Goal: Find specific page/section: Find specific page/section

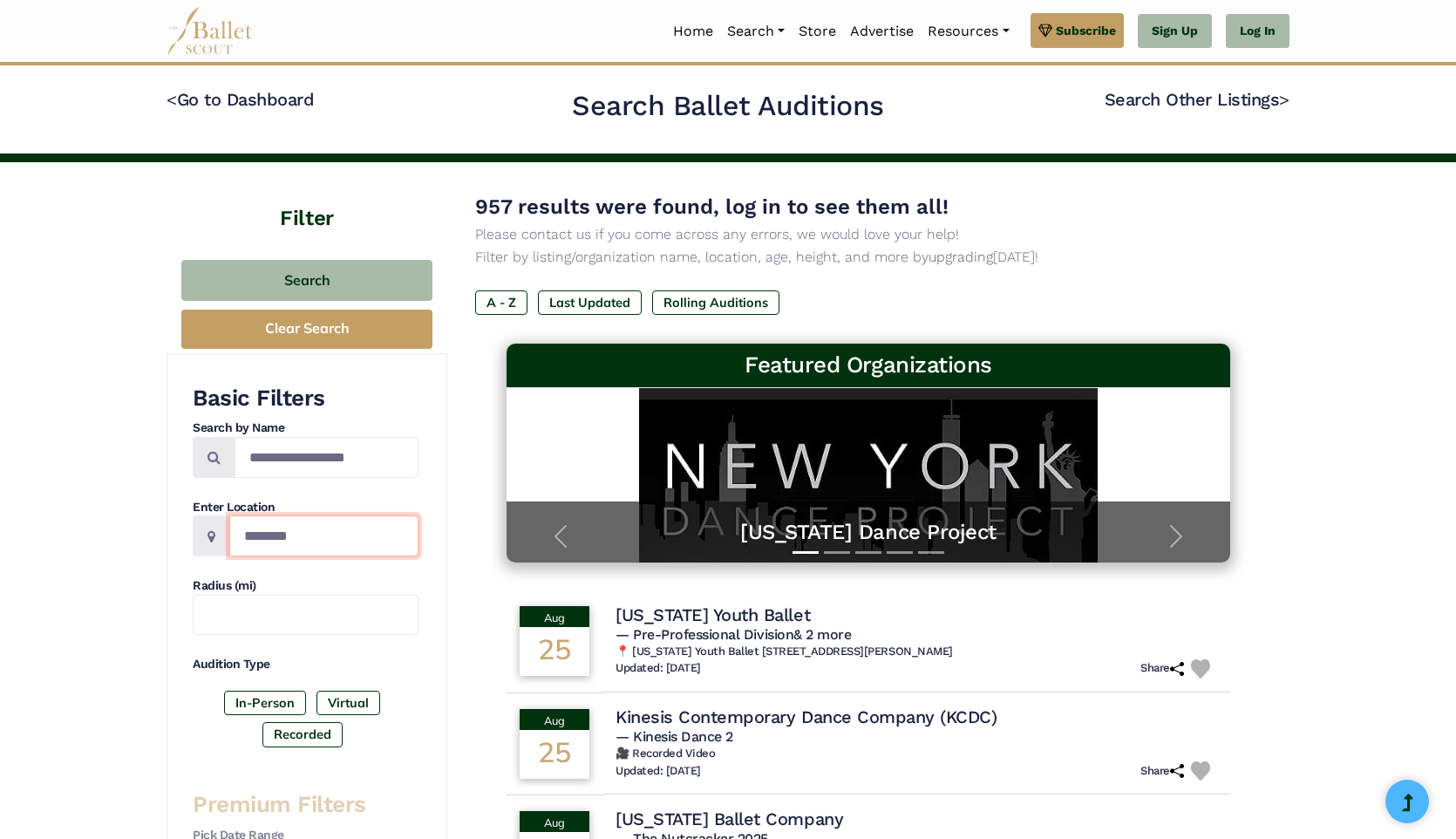
click at [314, 542] on input "Location" at bounding box center [324, 536] width 189 height 41
type input "**********"
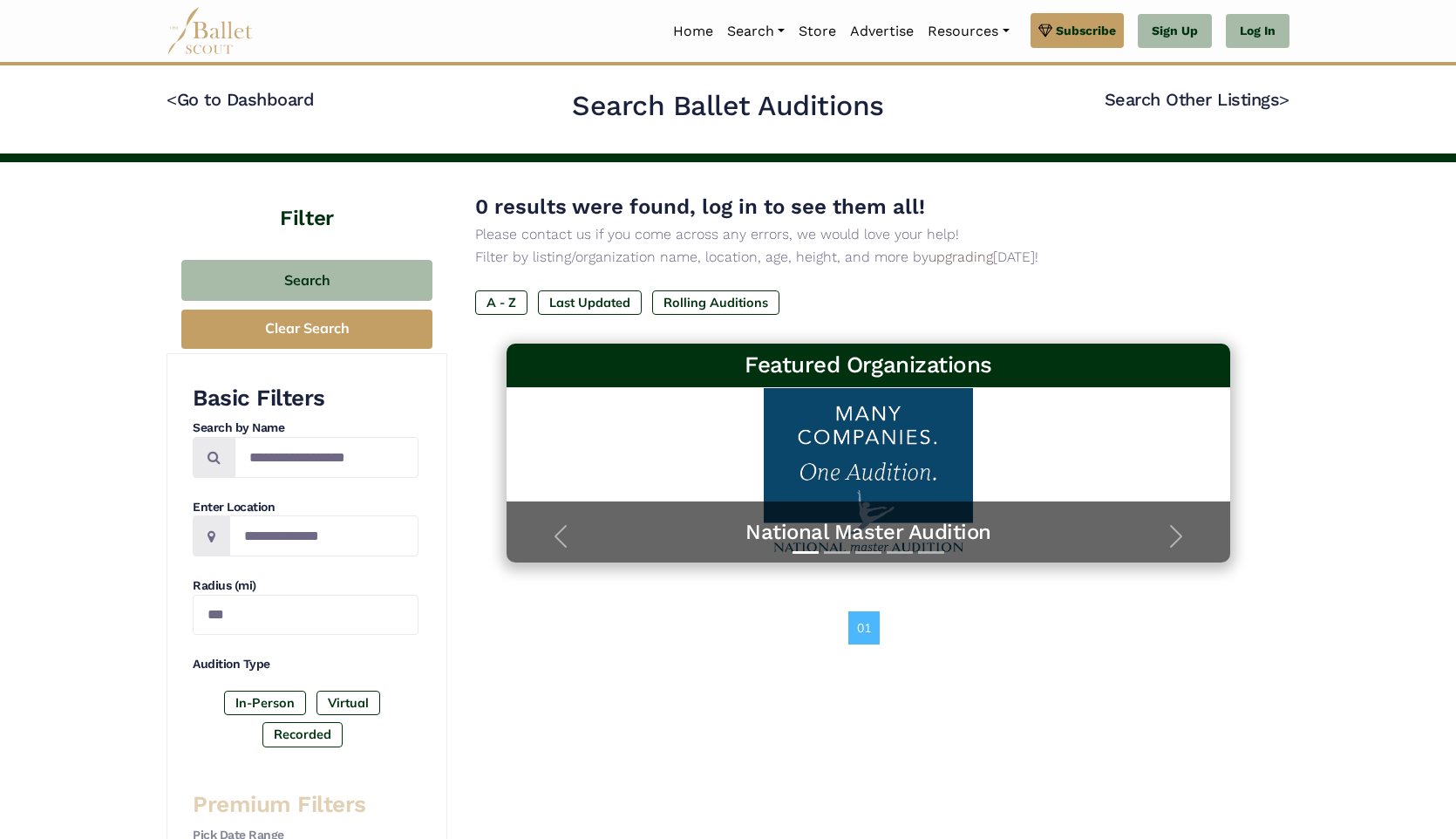
click at [218, 42] on img at bounding box center [210, 31] width 88 height 48
